Goal: Task Accomplishment & Management: Complete application form

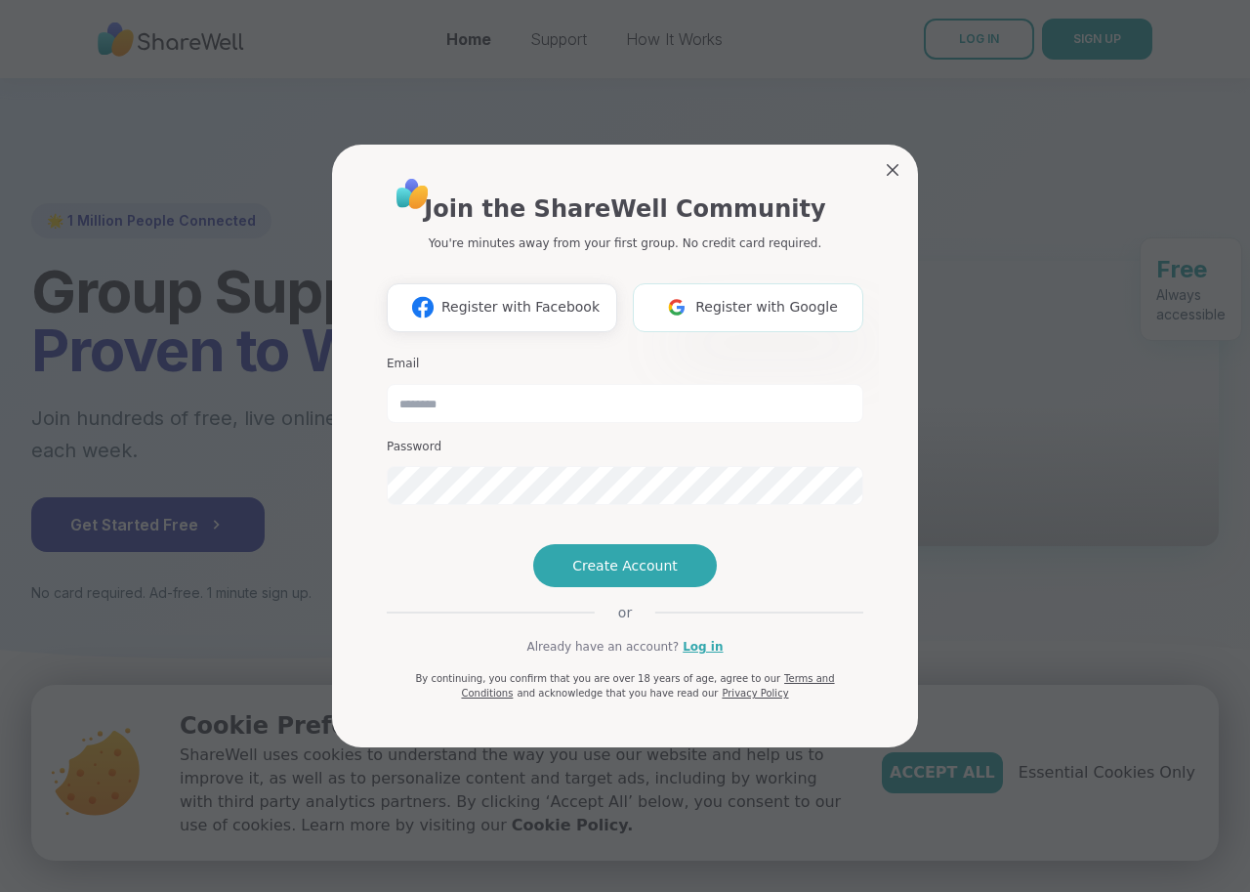
click at [704, 297] on span "Register with Google" at bounding box center [766, 307] width 143 height 21
click at [770, 283] on button "Register with Google" at bounding box center [748, 307] width 231 height 49
click at [492, 384] on input "email" at bounding box center [625, 403] width 477 height 39
type input "**********"
click at [587, 575] on span "Create Account" at bounding box center [624, 566] width 105 height 20
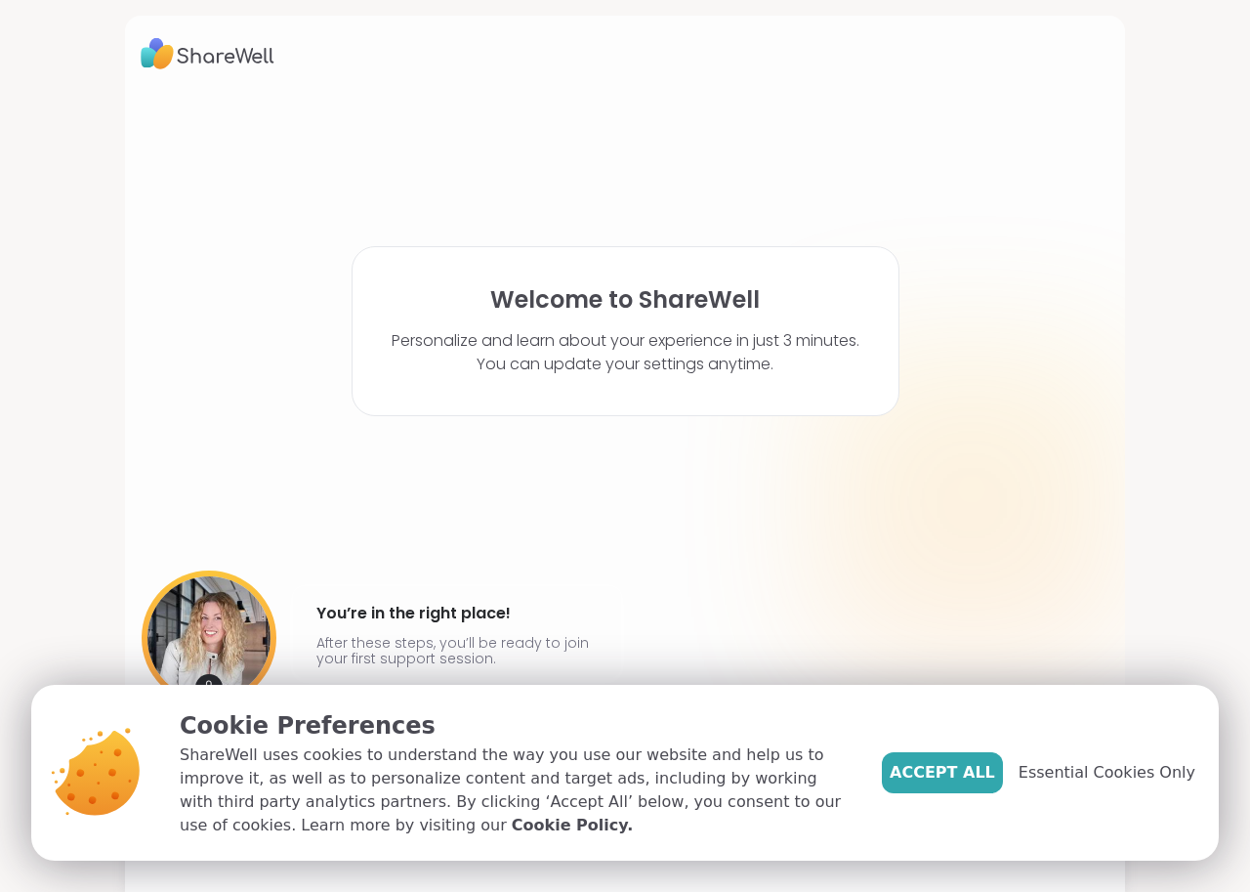
click at [625, 469] on div "Welcome to ShareWell Personalize and learn about your experience in just 3 minu…" at bounding box center [625, 421] width 969 height 659
click at [950, 774] on span "Accept All" at bounding box center [942, 772] width 105 height 23
click at [950, 774] on div "Welcome to ShareWell Personalize and learn about your experience in just 3 minu…" at bounding box center [625, 446] width 1250 height 892
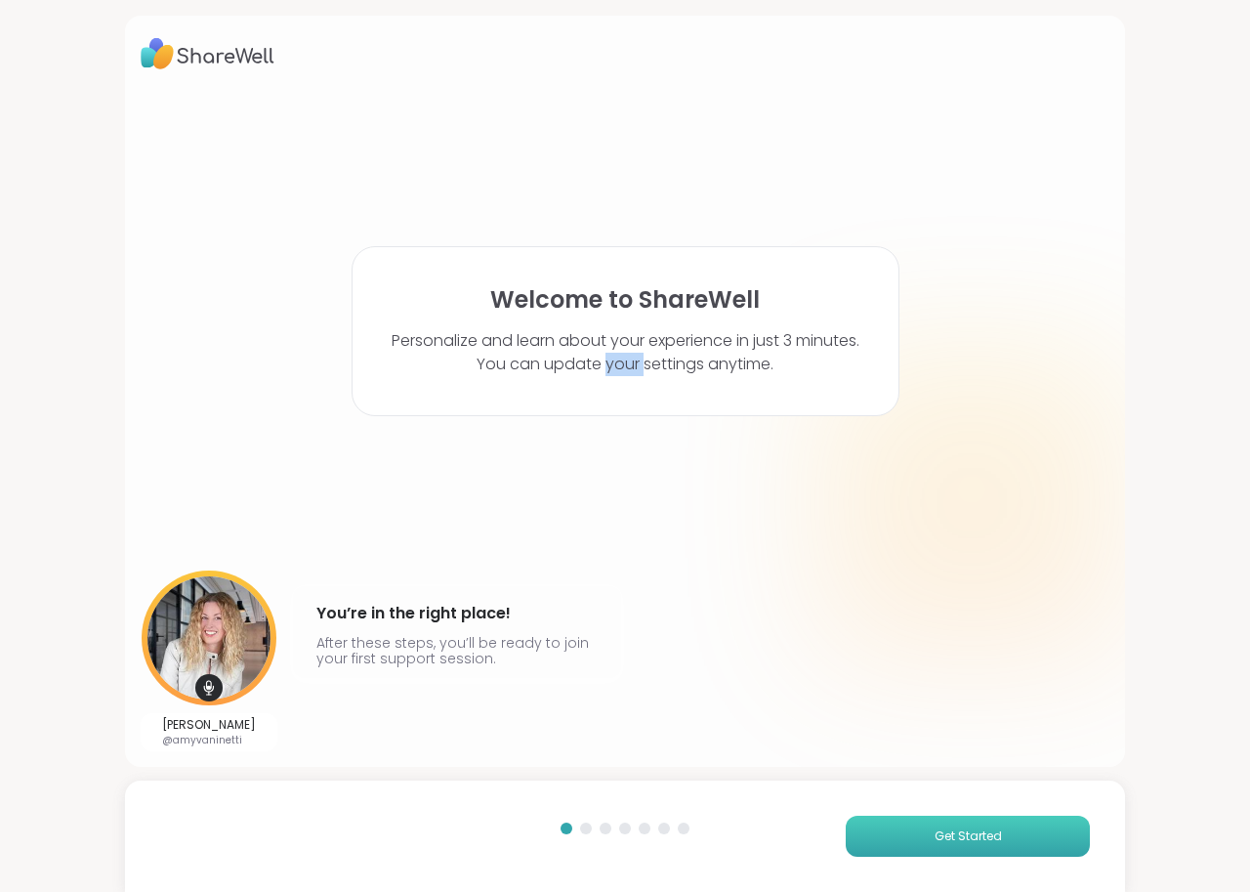
click at [1012, 849] on button "Get Started" at bounding box center [968, 836] width 244 height 41
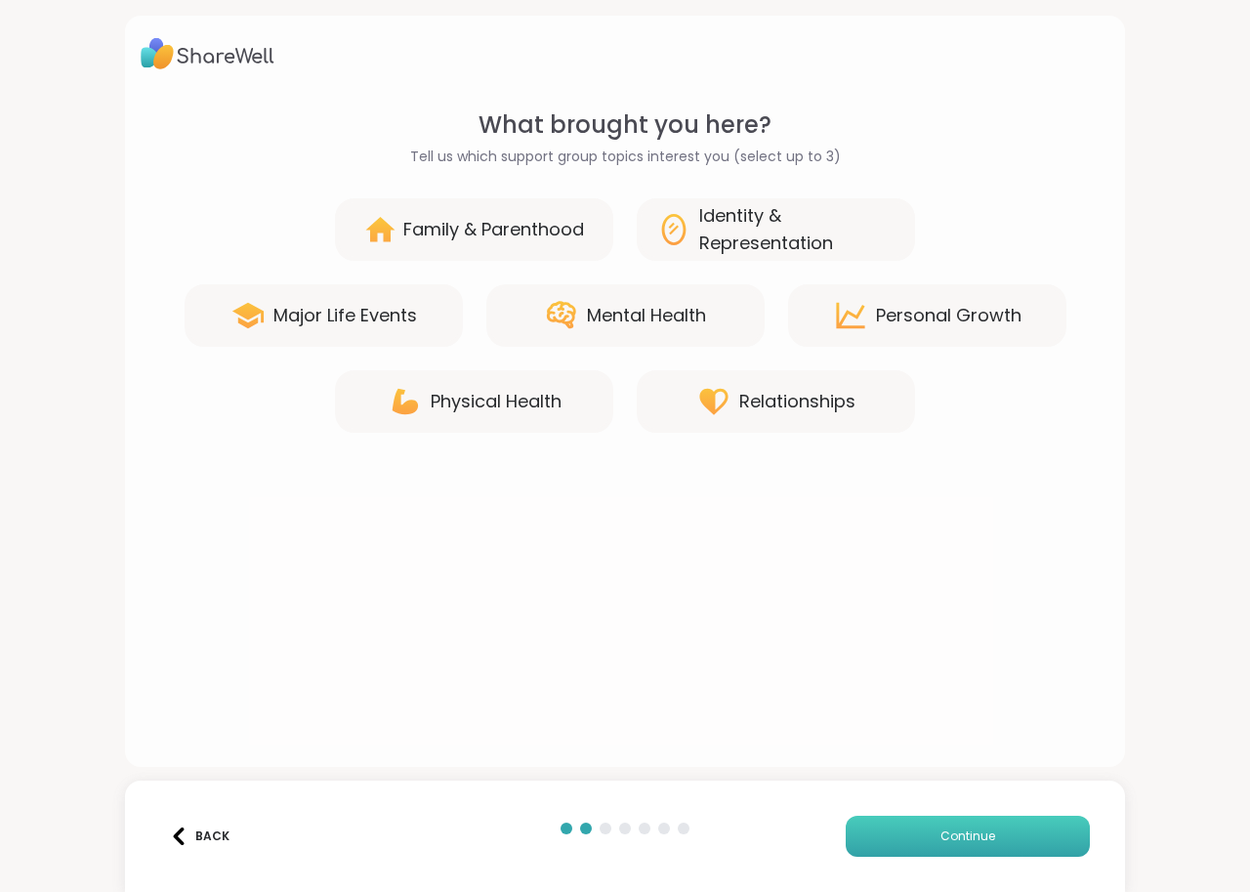
click at [1026, 840] on button "Continue" at bounding box center [968, 836] width 244 height 41
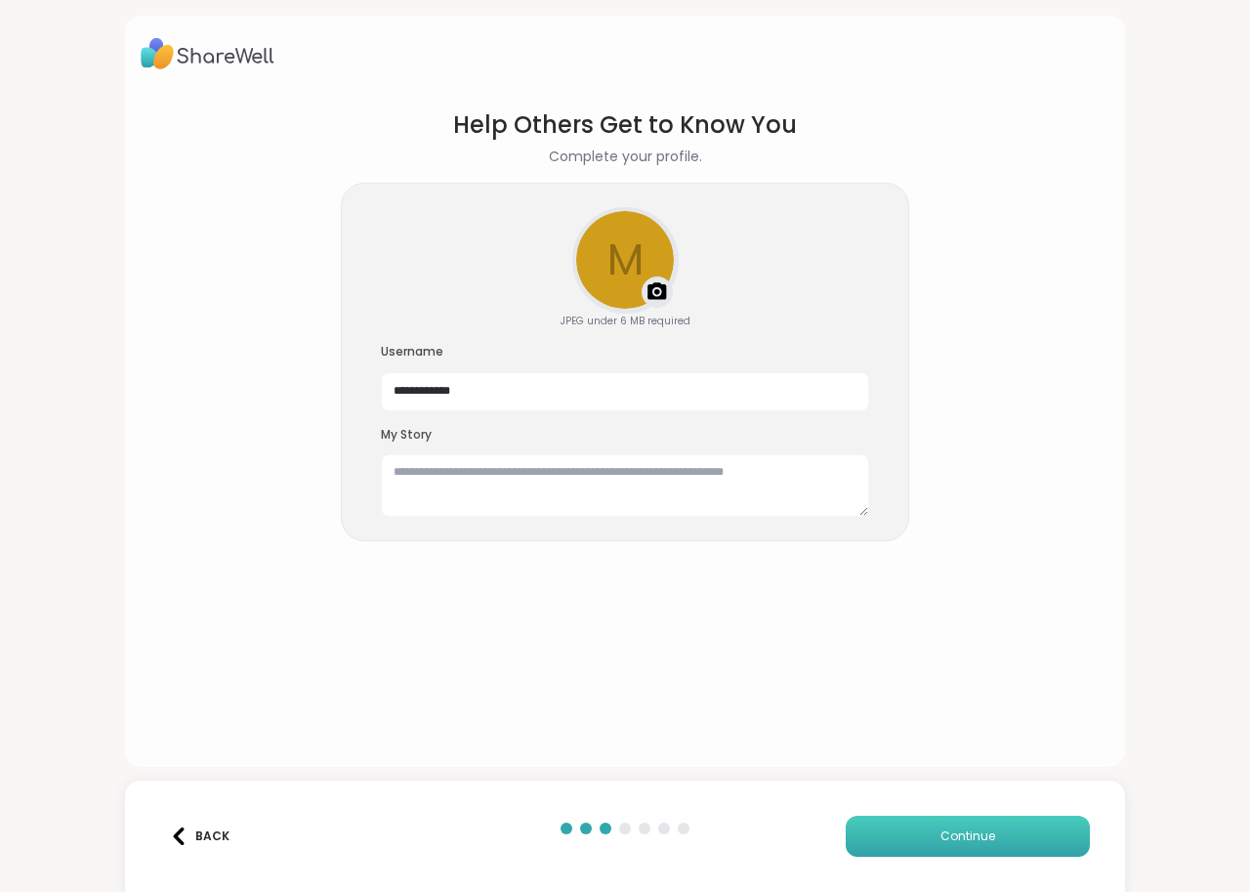
click at [1027, 839] on button "Continue" at bounding box center [968, 836] width 244 height 41
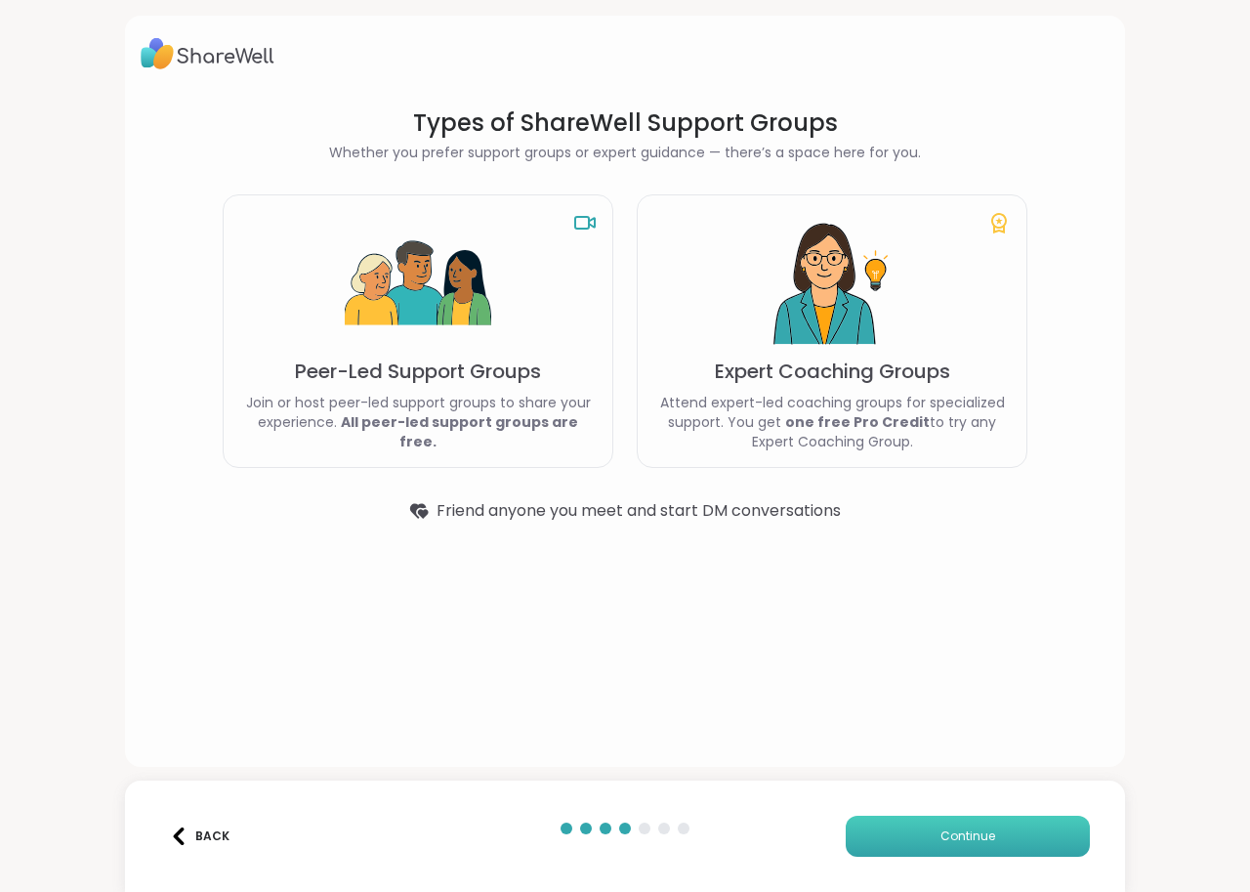
click at [1029, 838] on button "Continue" at bounding box center [968, 836] width 244 height 41
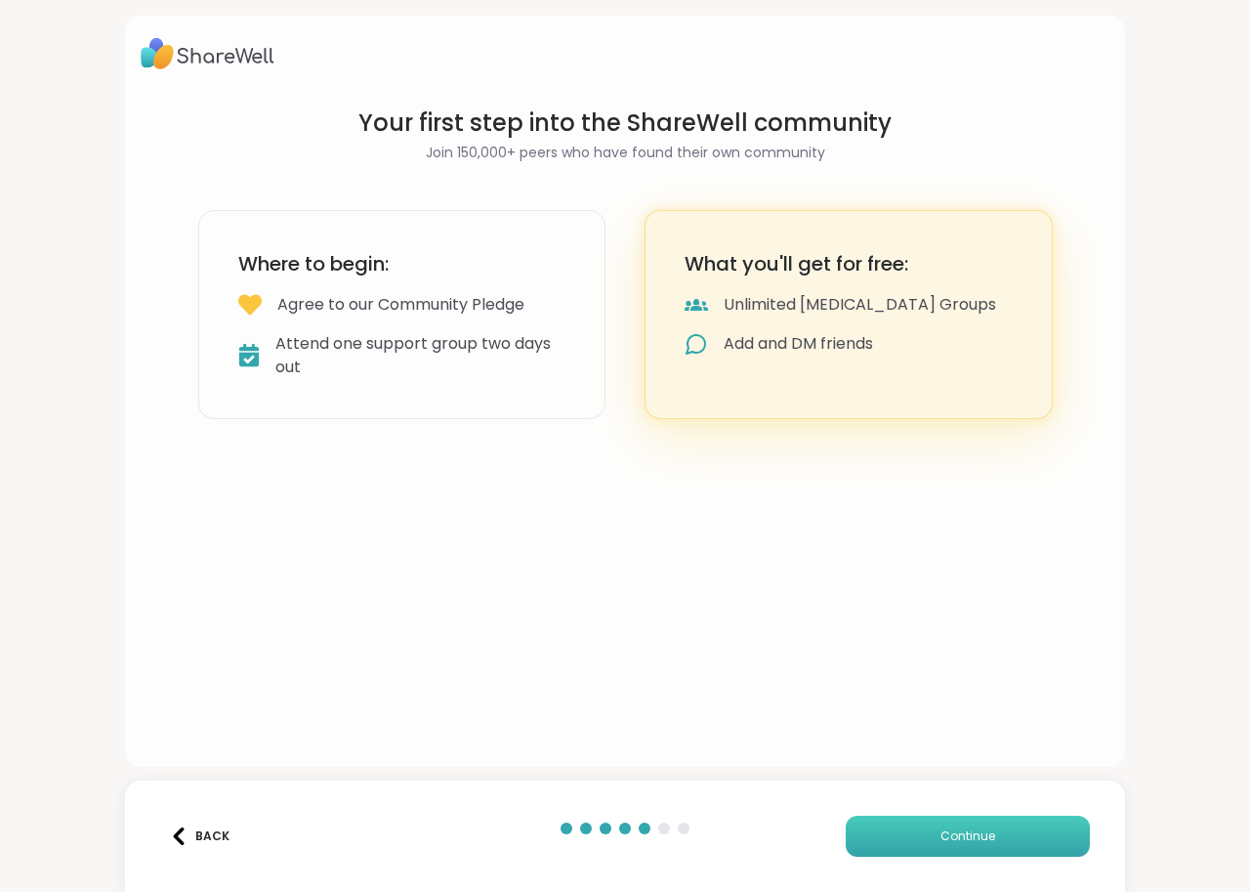
click at [1032, 837] on button "Continue" at bounding box center [968, 836] width 244 height 41
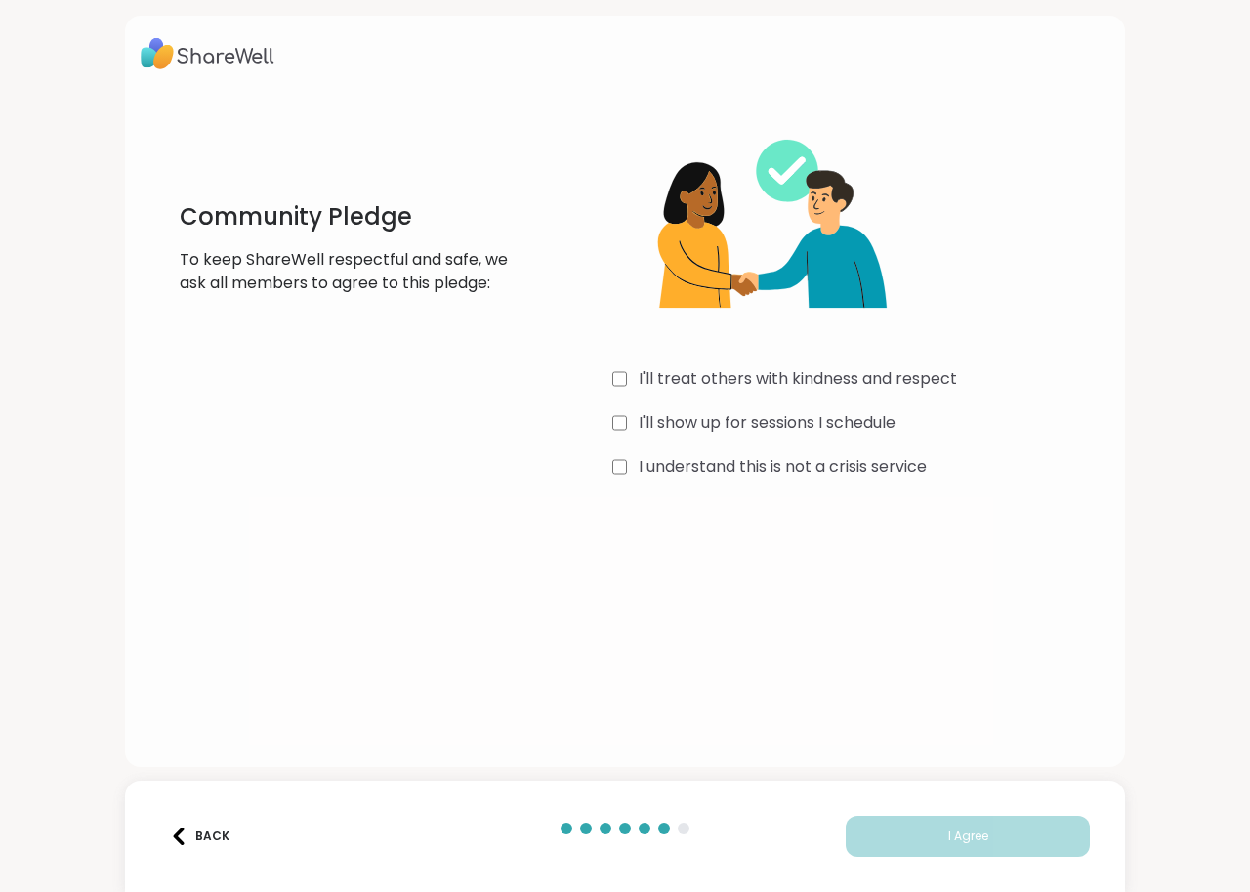
click at [621, 422] on div "I'll show up for sessions I schedule" at bounding box center [860, 422] width 497 height 23
click at [1004, 837] on button "I Agree" at bounding box center [968, 836] width 244 height 41
